Goal: Information Seeking & Learning: Learn about a topic

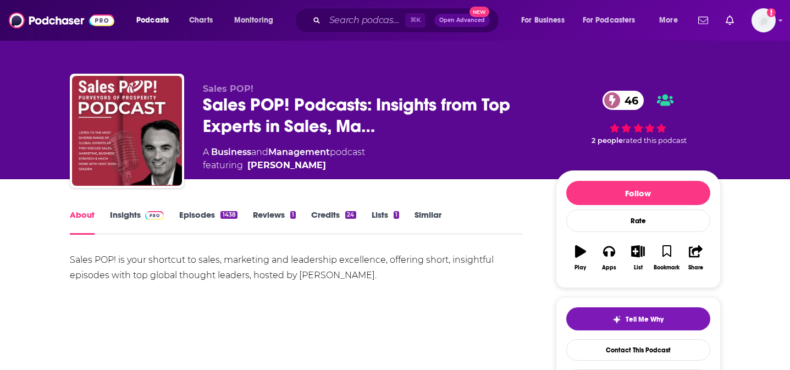
click at [117, 226] on link "Insights" at bounding box center [137, 221] width 54 height 25
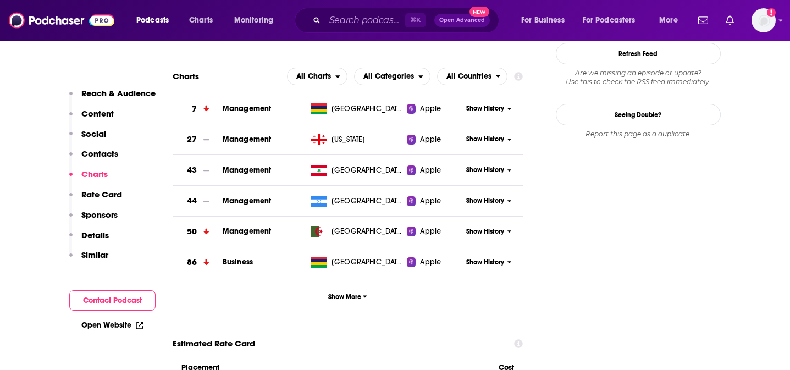
scroll to position [1261, 0]
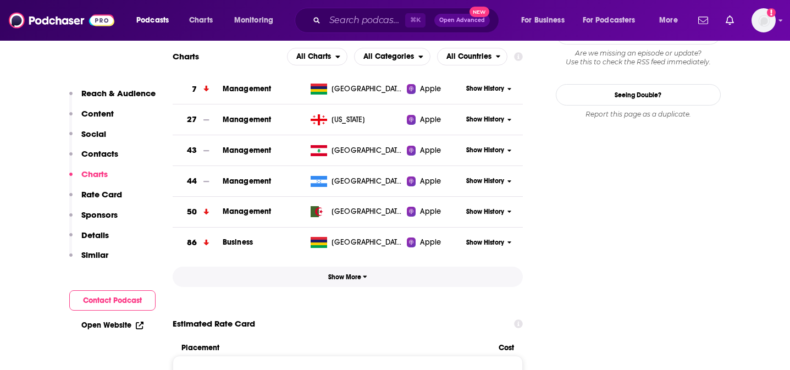
click at [339, 267] on button "Show More" at bounding box center [348, 277] width 351 height 20
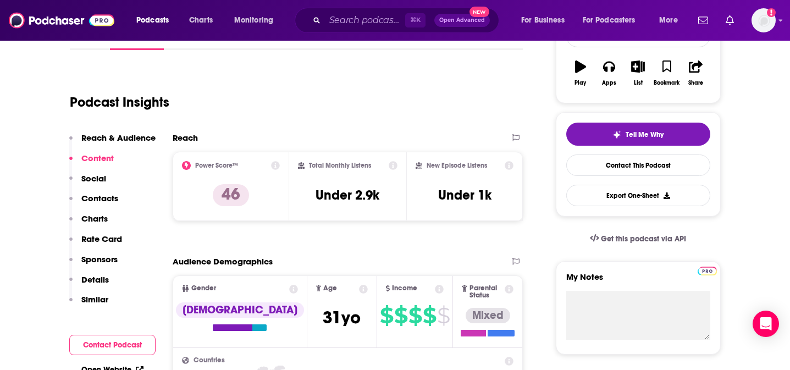
scroll to position [139, 0]
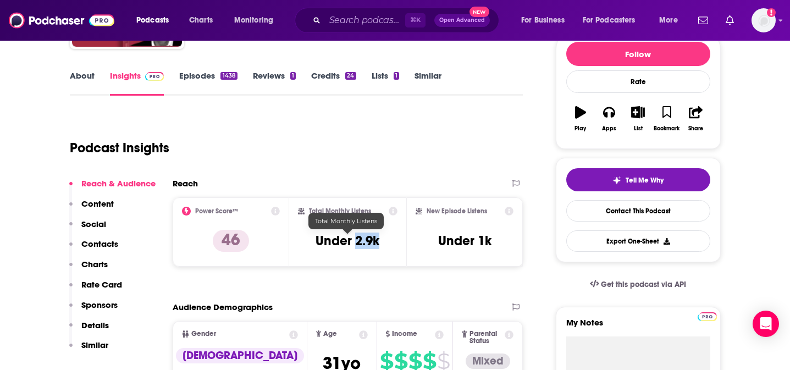
drag, startPoint x: 388, startPoint y: 243, endPoint x: 357, endPoint y: 243, distance: 30.8
click at [357, 243] on div "Total Monthly Listens Under 2.9k" at bounding box center [348, 232] width 100 height 51
copy h3 "2.9k"
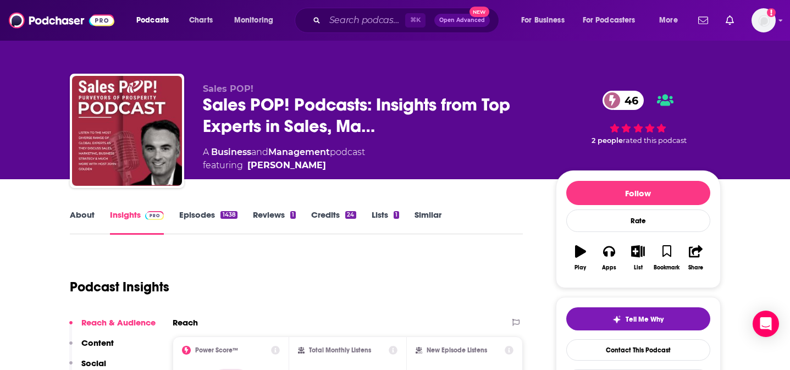
click at [76, 222] on link "About" at bounding box center [82, 221] width 25 height 25
